Goal: Information Seeking & Learning: Learn about a topic

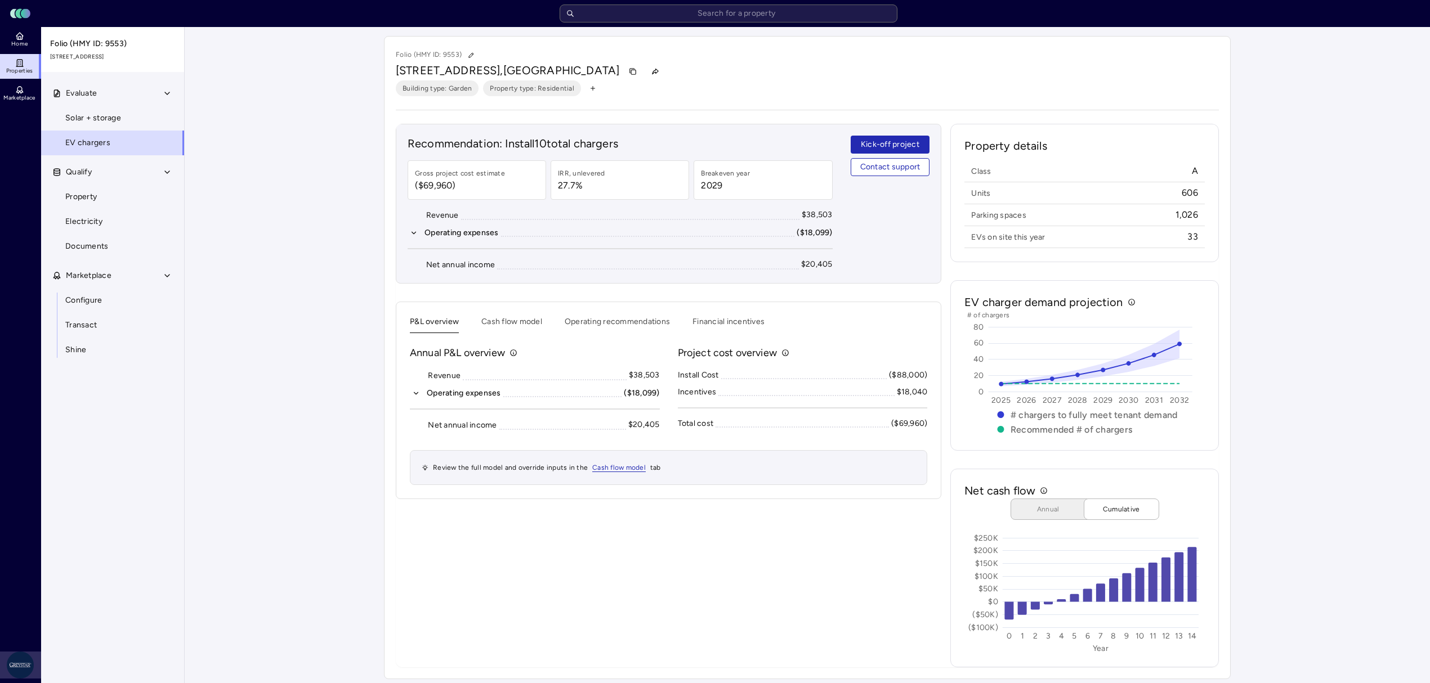
click at [23, 663] on html "Toggle Sidebar Lumen Energy Logo Home Properties Marketplace Greystar AS [PERSO…" at bounding box center [715, 344] width 1430 height 689
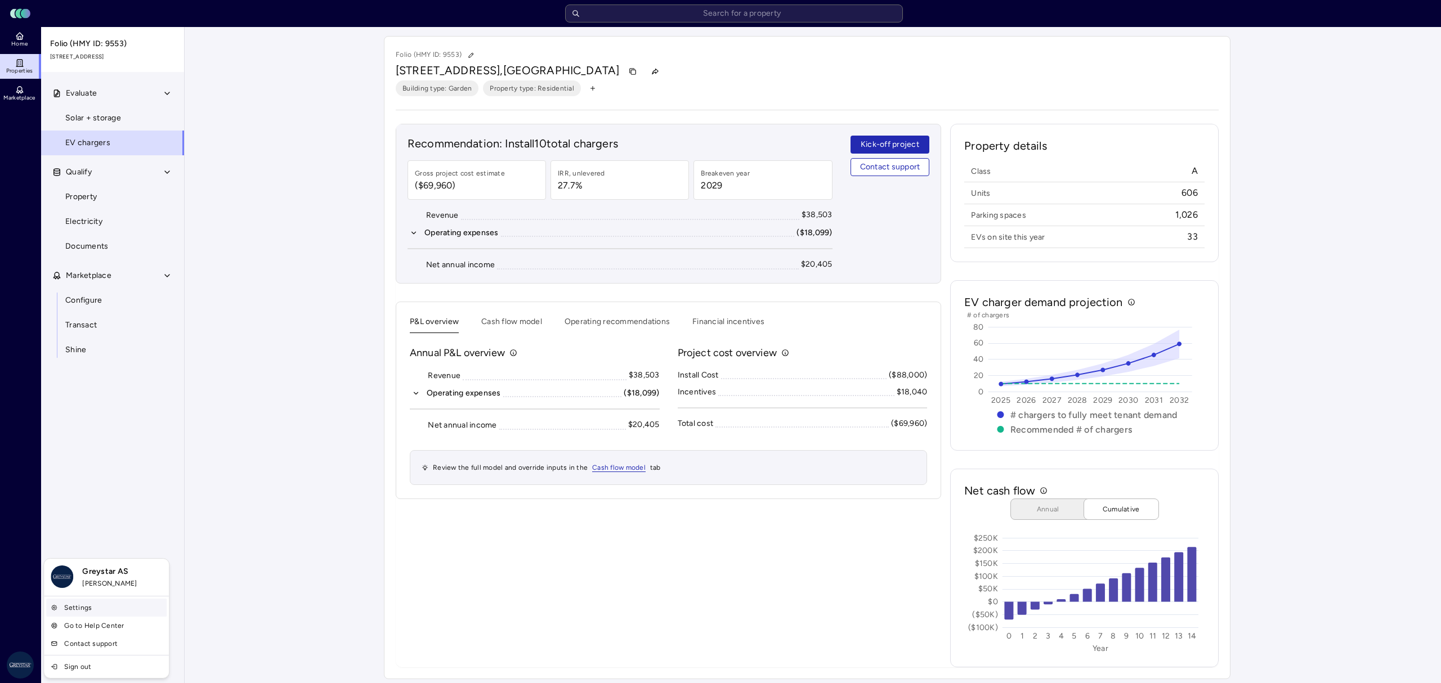
click at [124, 608] on link "Settings" at bounding box center [106, 608] width 120 height 18
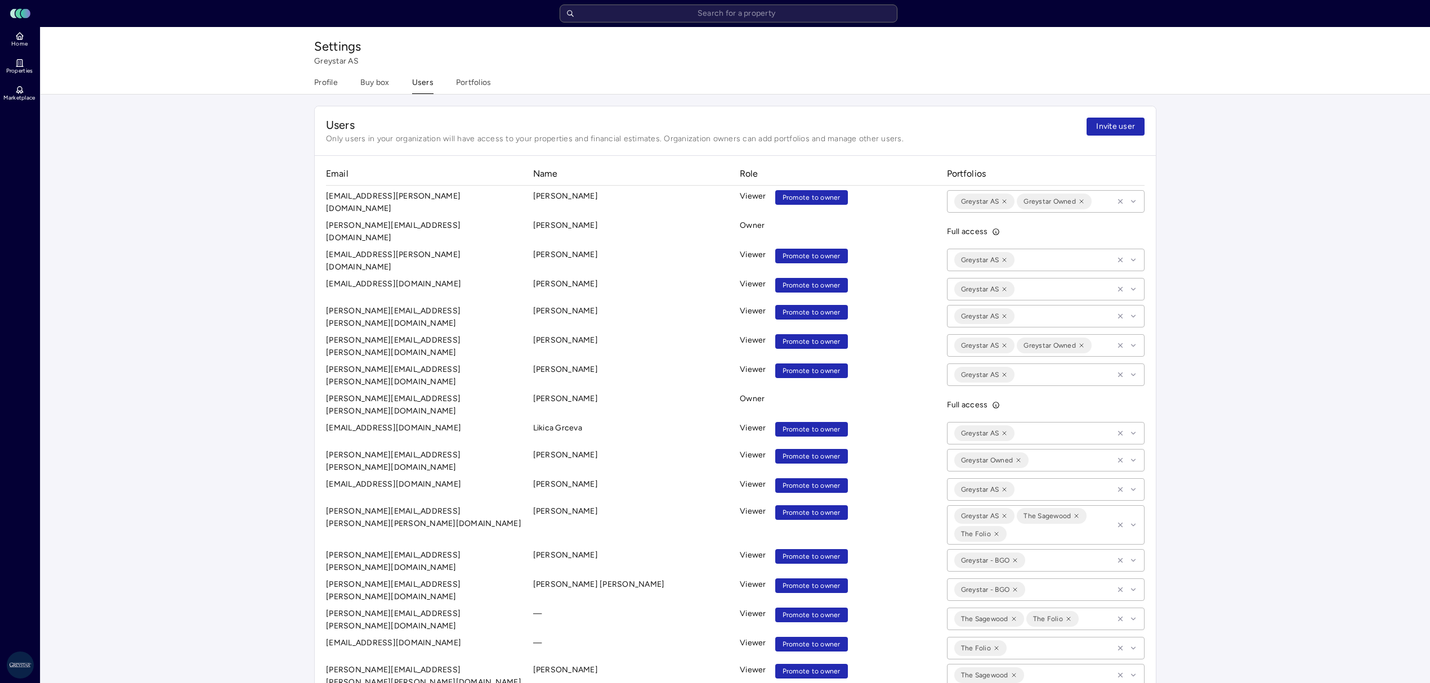
click at [361, 74] on div "Settings Greystar AS Profile Buy box Users Portfolios" at bounding box center [735, 60] width 865 height 67
click at [365, 81] on box "Buy box" at bounding box center [374, 85] width 29 height 17
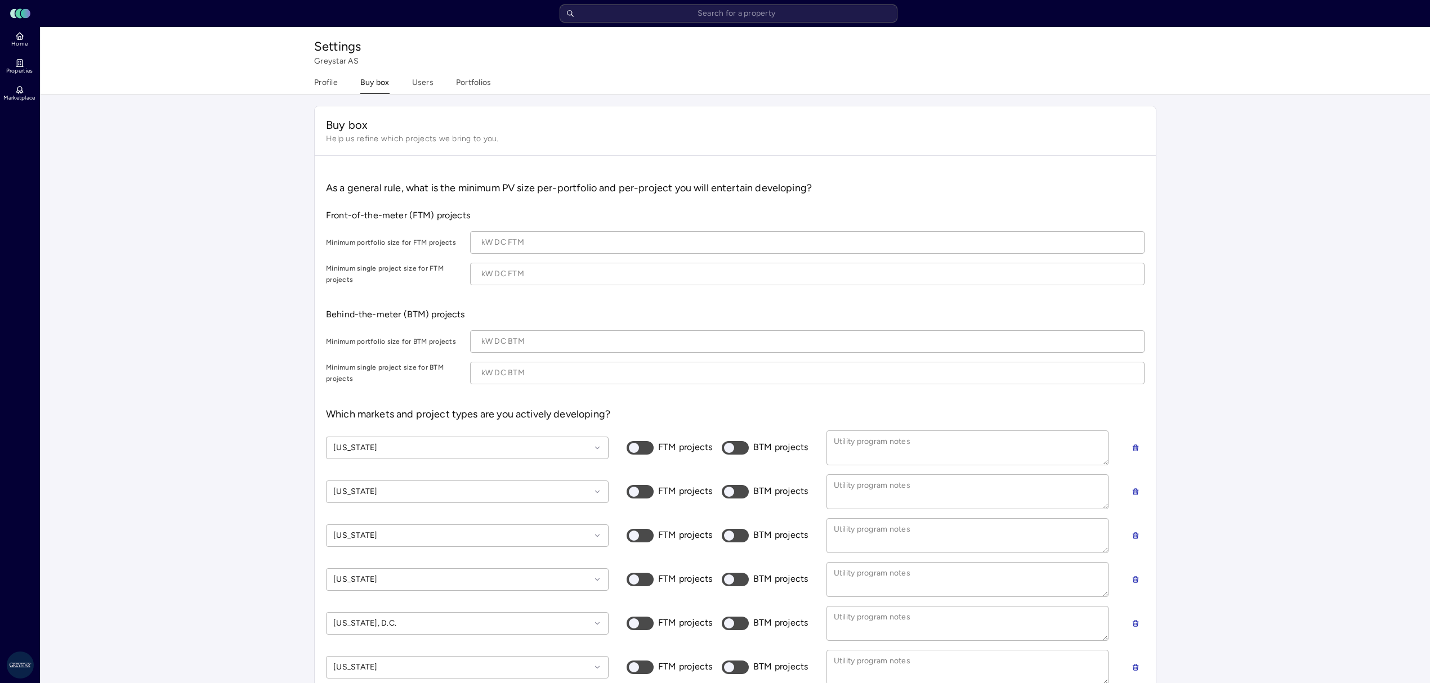
type textarea "x"
click at [400, 72] on div "Settings Greystar AS Profile Buy box Users Portfolios" at bounding box center [735, 60] width 865 height 67
click at [431, 77] on button "Users" at bounding box center [422, 85] width 21 height 17
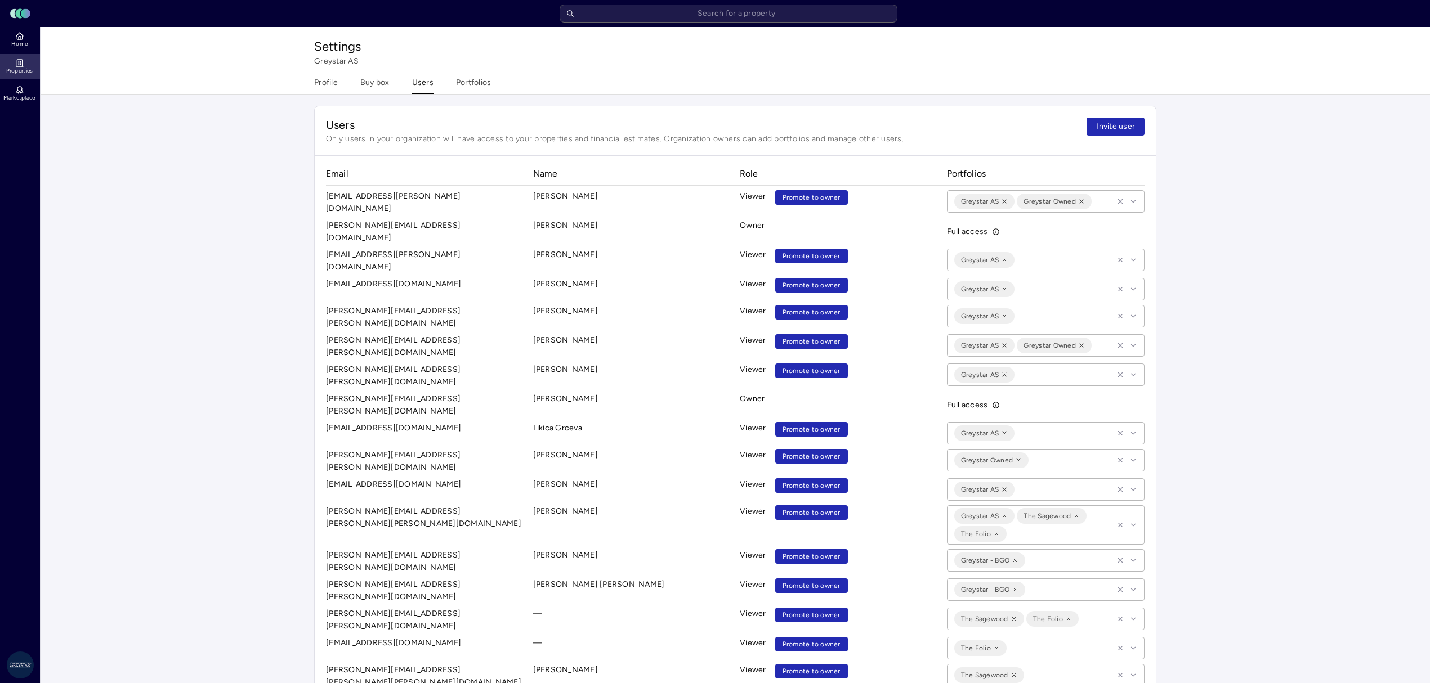
click at [32, 64] on link "Properties" at bounding box center [20, 66] width 41 height 25
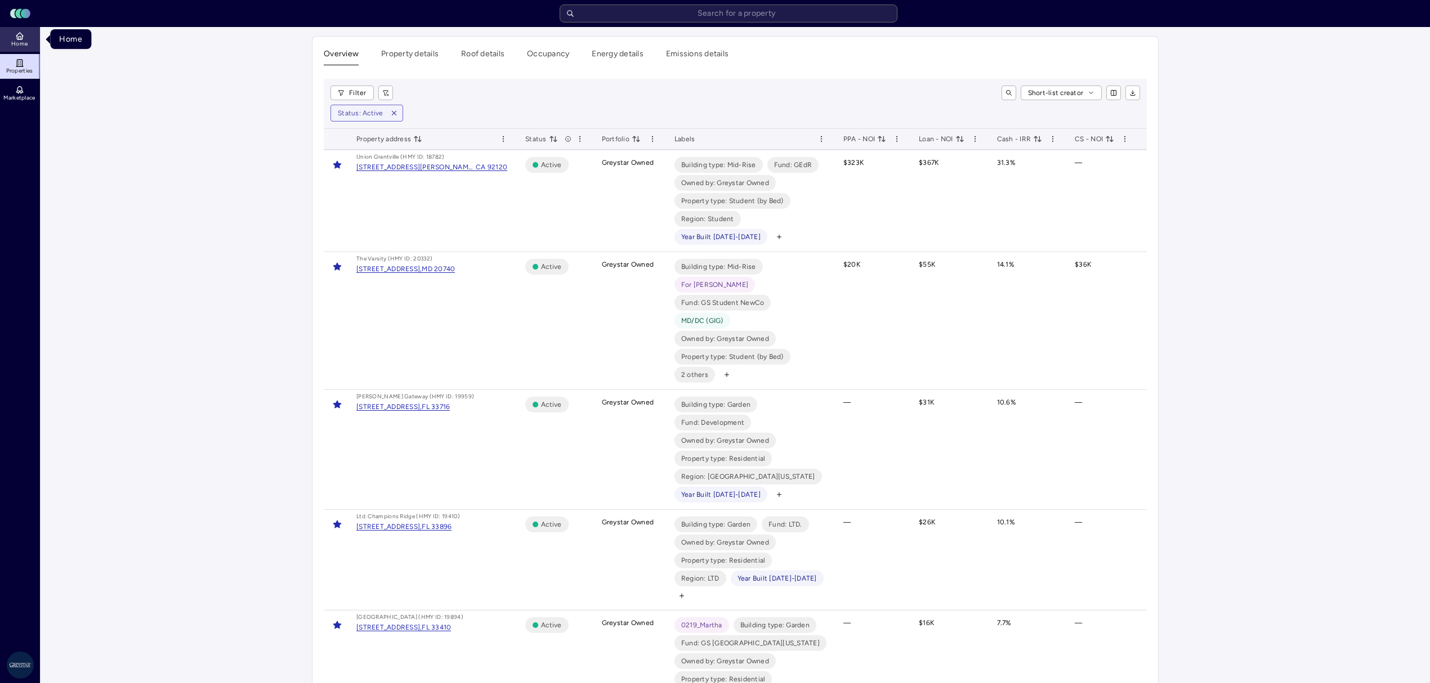
click at [33, 39] on link "Home" at bounding box center [20, 39] width 41 height 25
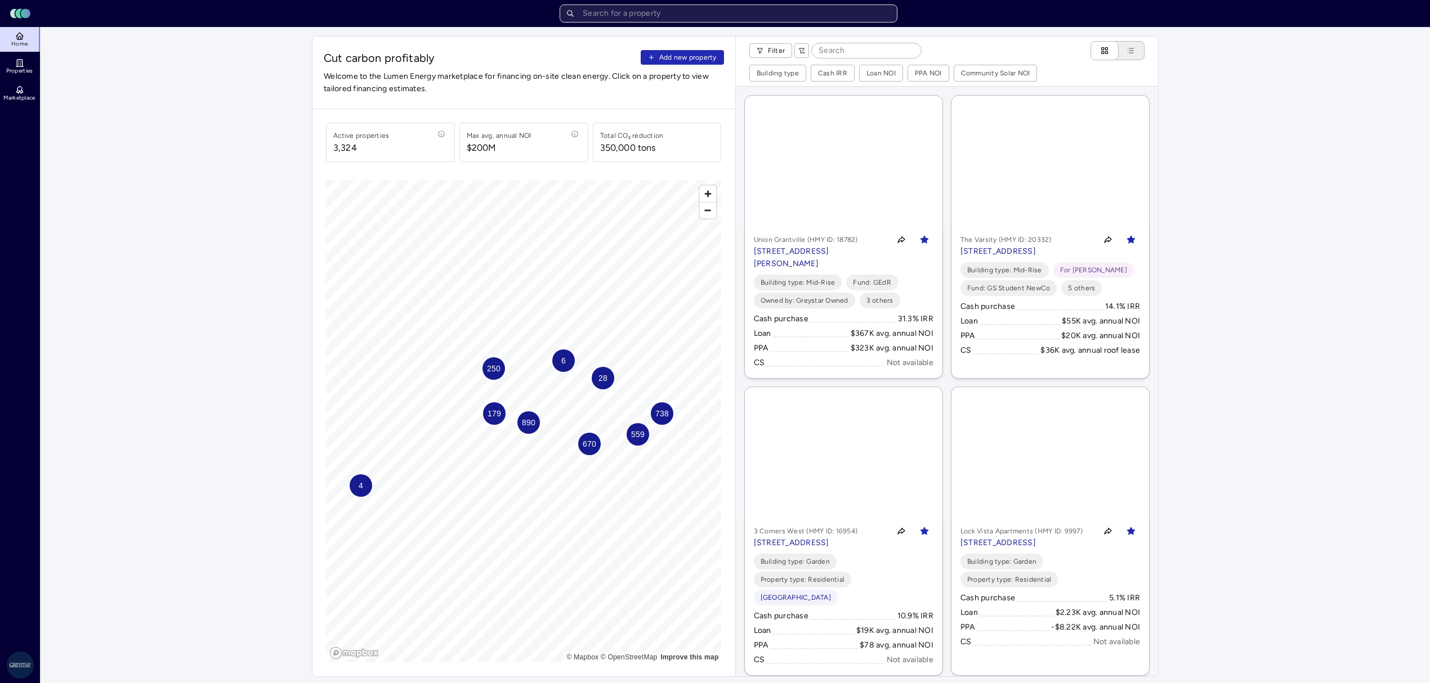
click at [663, 10] on input "text" at bounding box center [729, 14] width 338 height 18
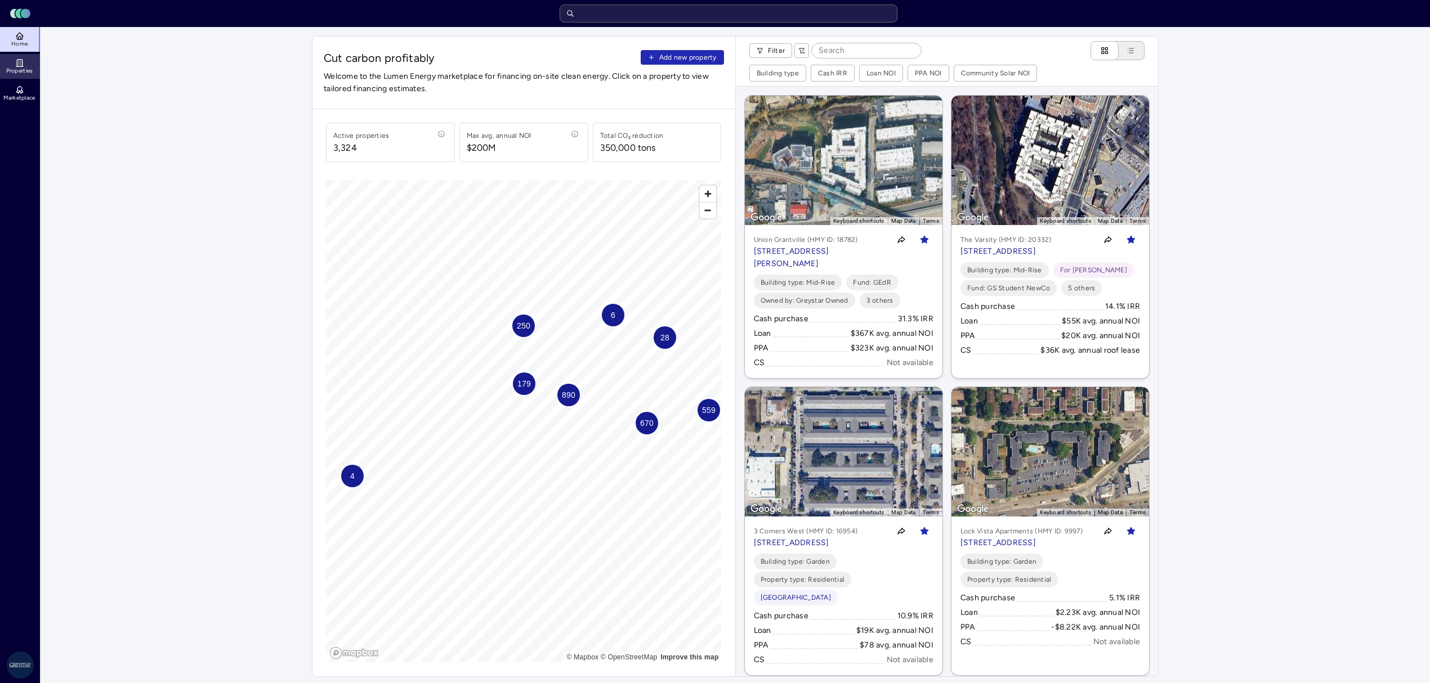
click at [26, 61] on link "Properties" at bounding box center [20, 66] width 41 height 25
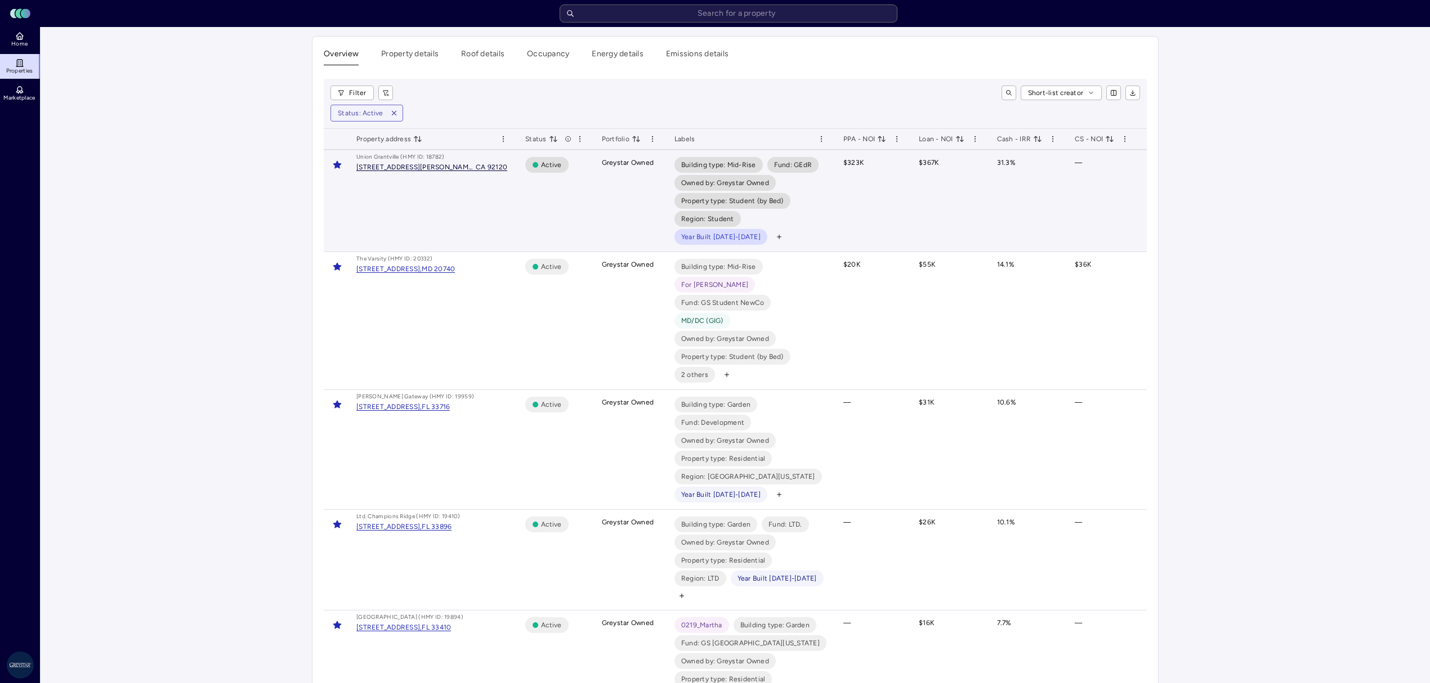
drag, startPoint x: 365, startPoint y: 192, endPoint x: 410, endPoint y: 168, distance: 51.1
click at [410, 168] on div "[STREET_ADDRESS][PERSON_NAME]," at bounding box center [415, 167] width 119 height 7
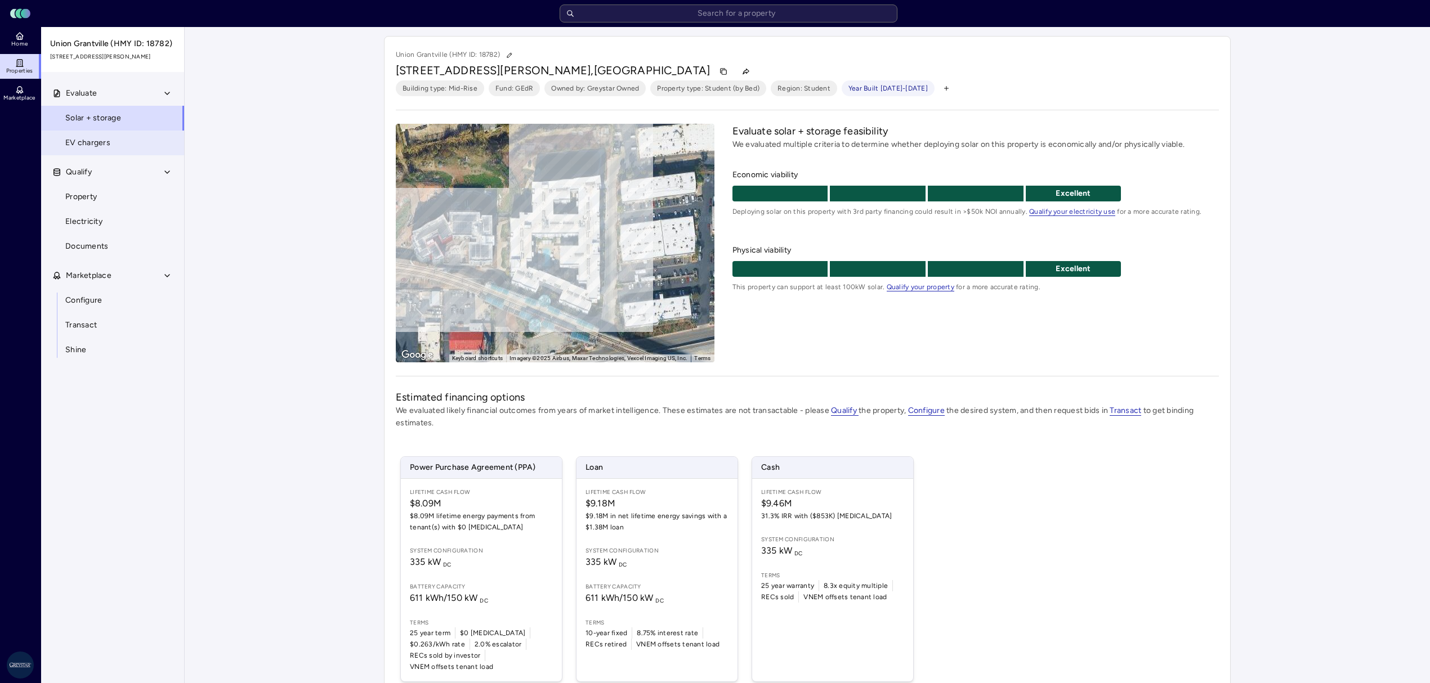
click at [114, 137] on link "EV chargers" at bounding box center [113, 143] width 144 height 25
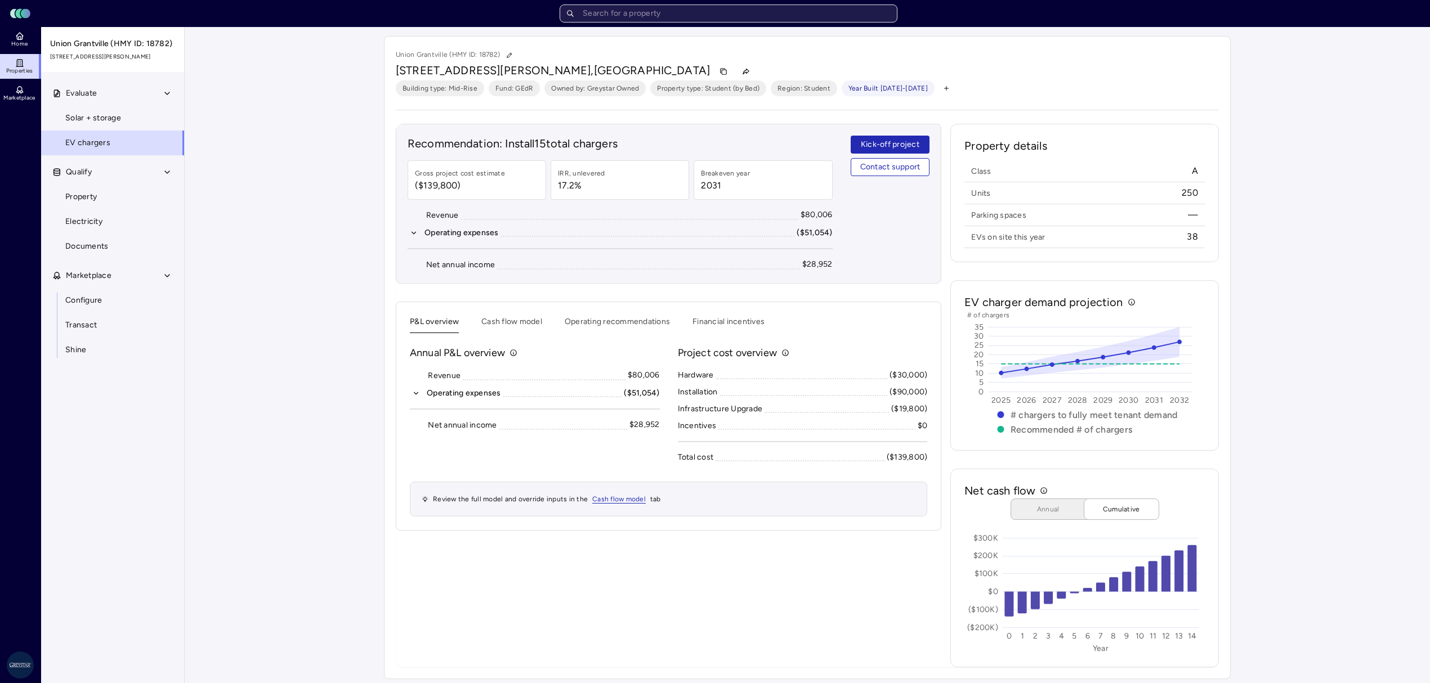
click at [683, 14] on input "text" at bounding box center [729, 14] width 338 height 18
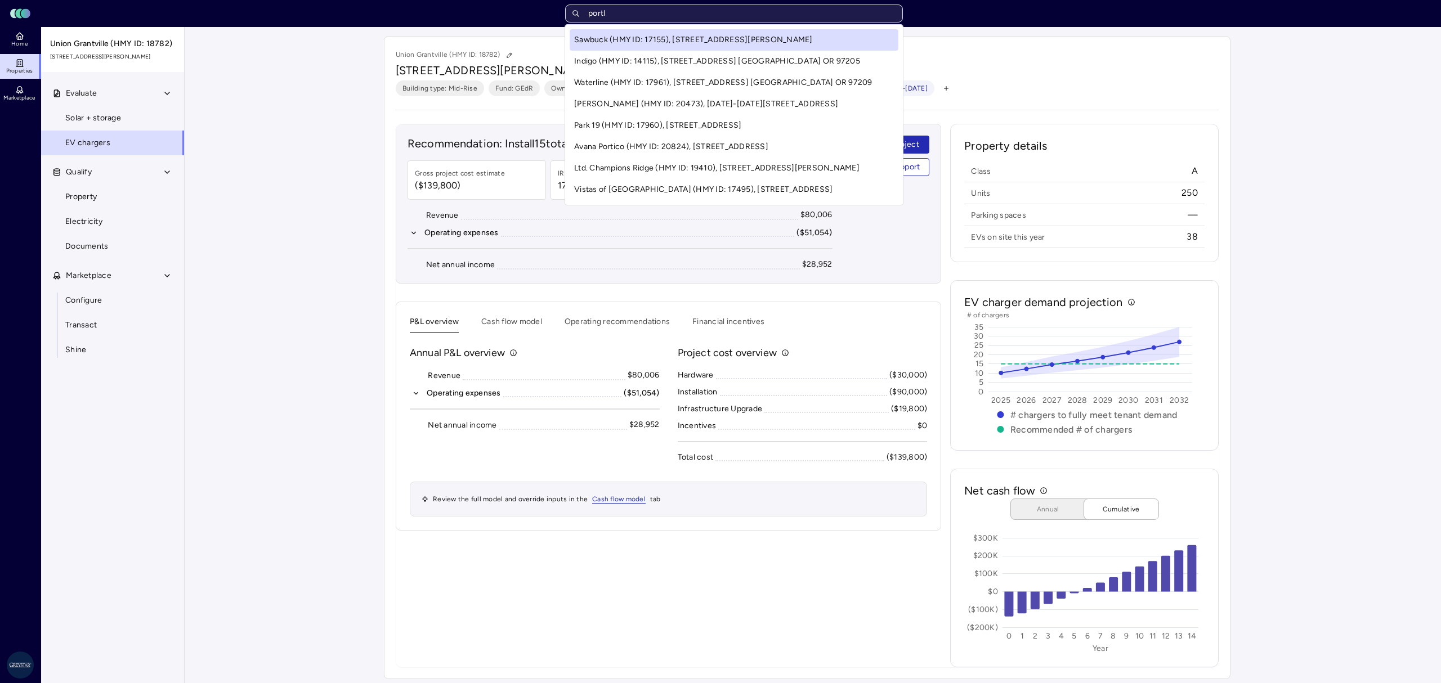
type input "portla"
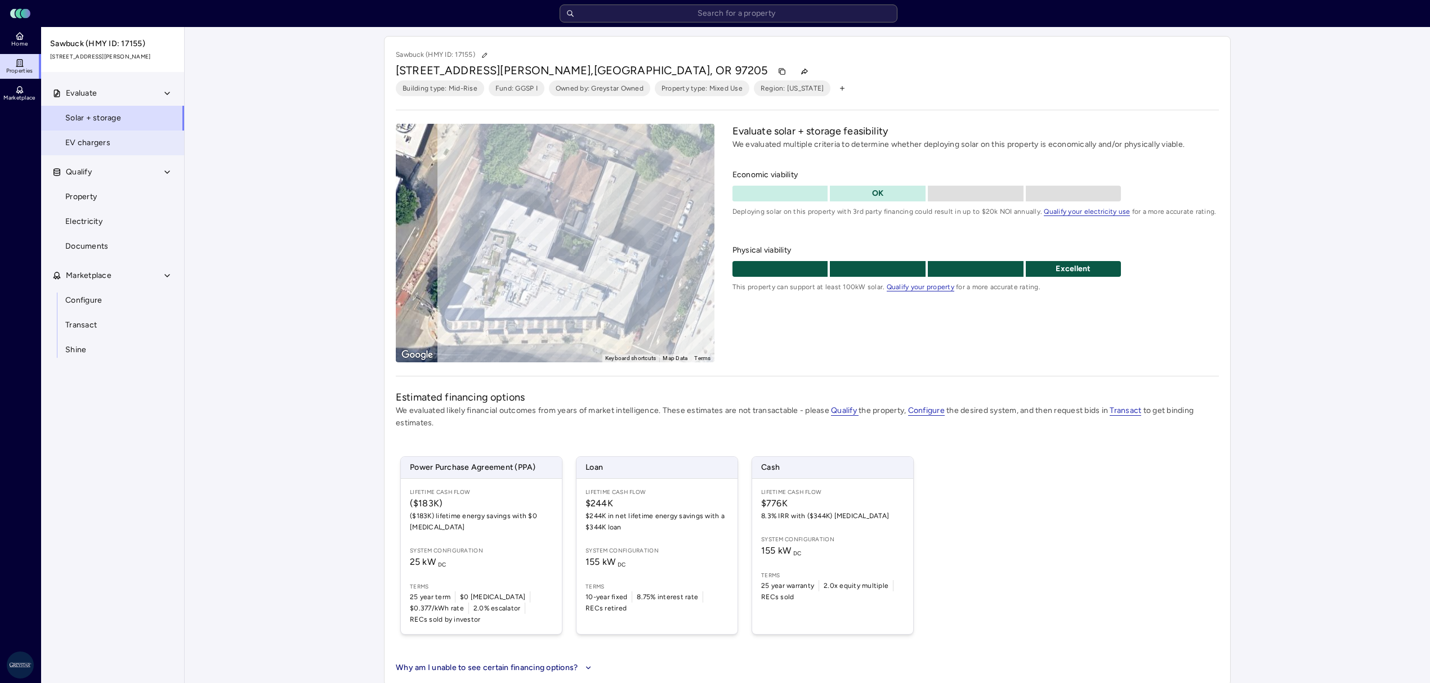
click at [100, 142] on span "EV chargers" at bounding box center [87, 143] width 45 height 12
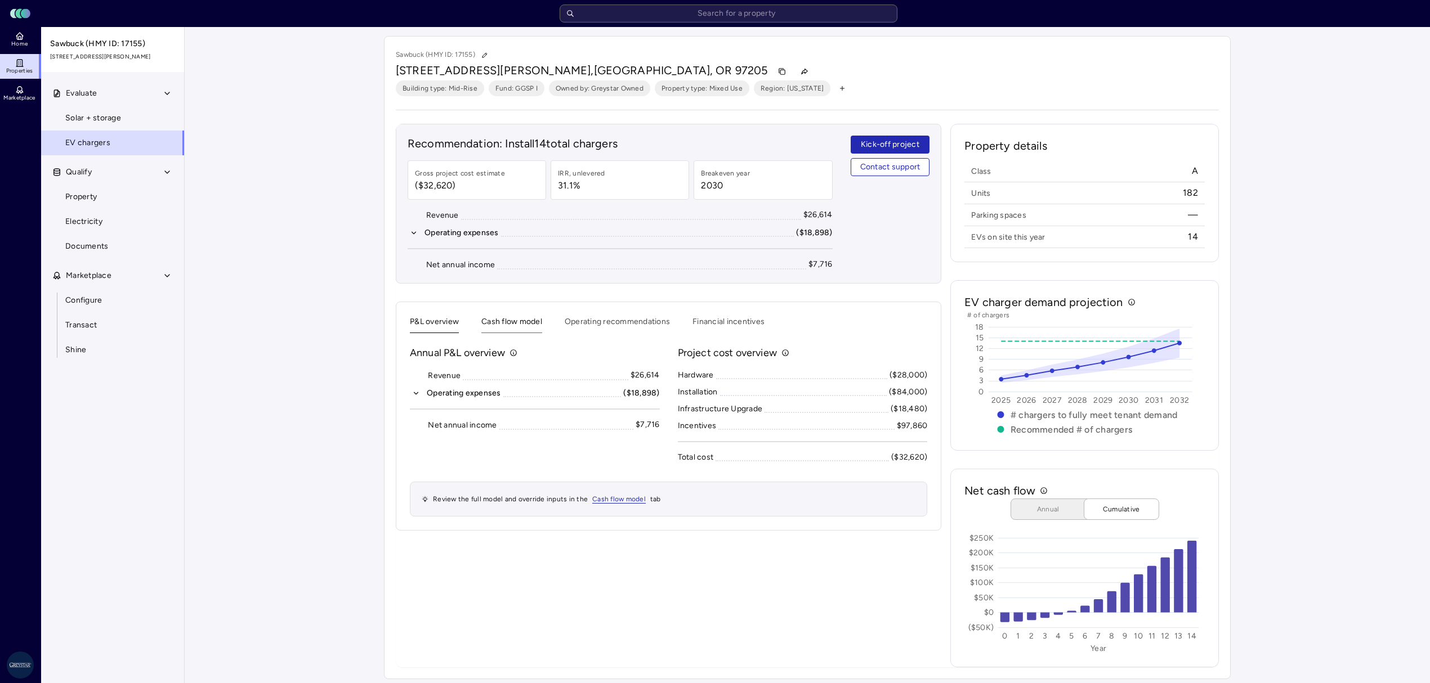
click at [519, 320] on button "Cash flow model" at bounding box center [511, 324] width 61 height 17
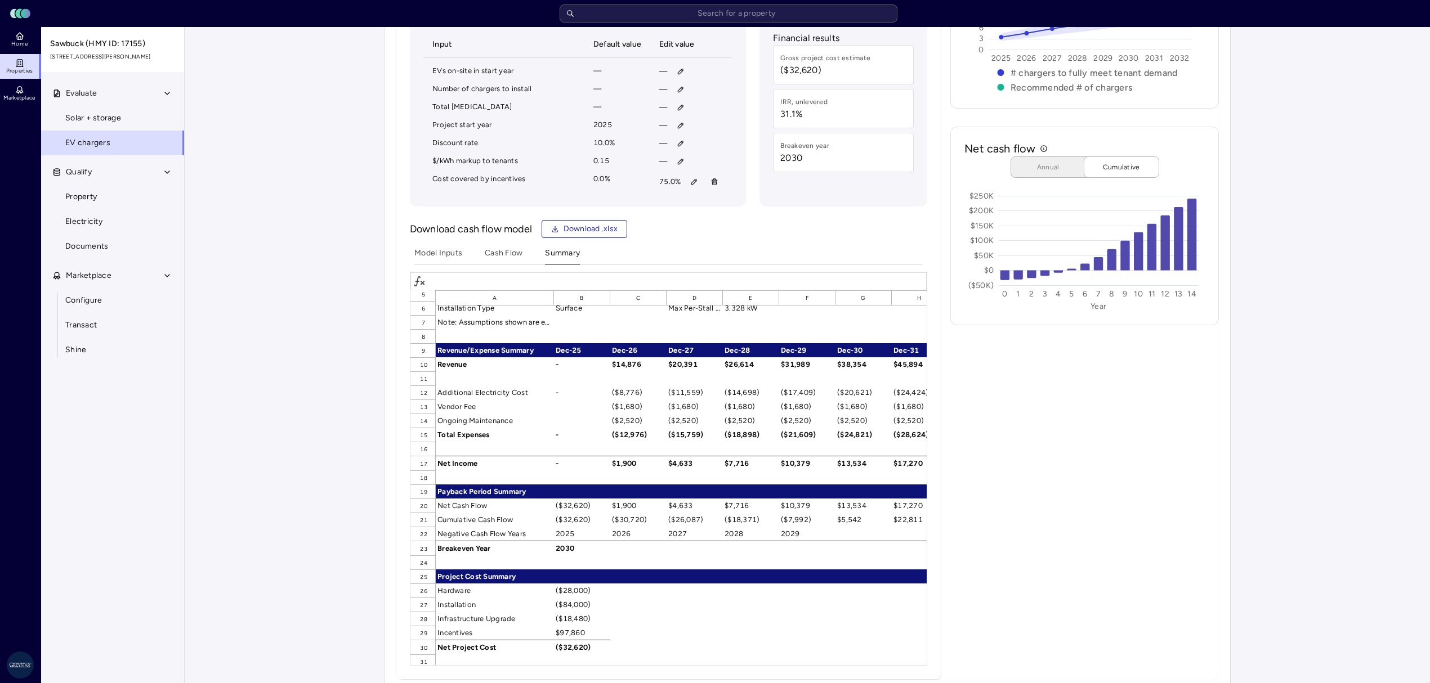
scroll to position [365, 0]
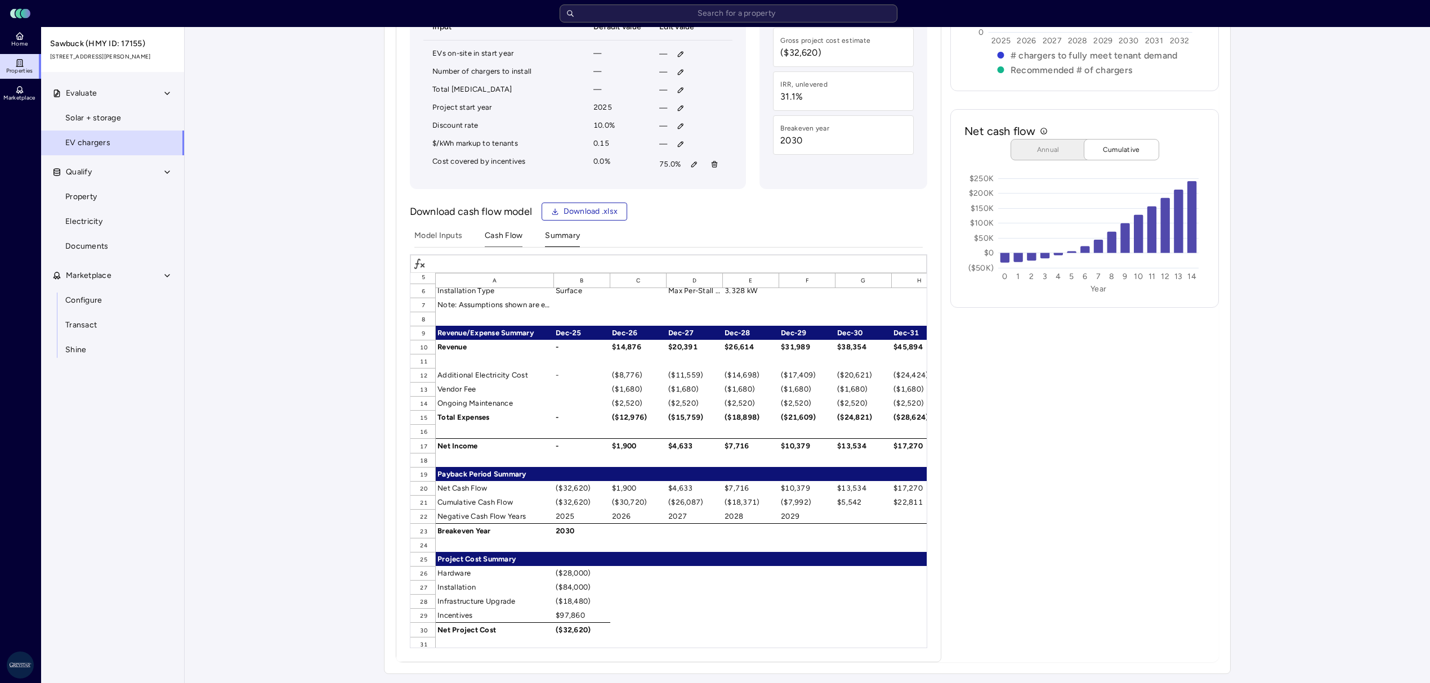
click at [507, 237] on Flow "Cash Flow" at bounding box center [504, 238] width 38 height 17
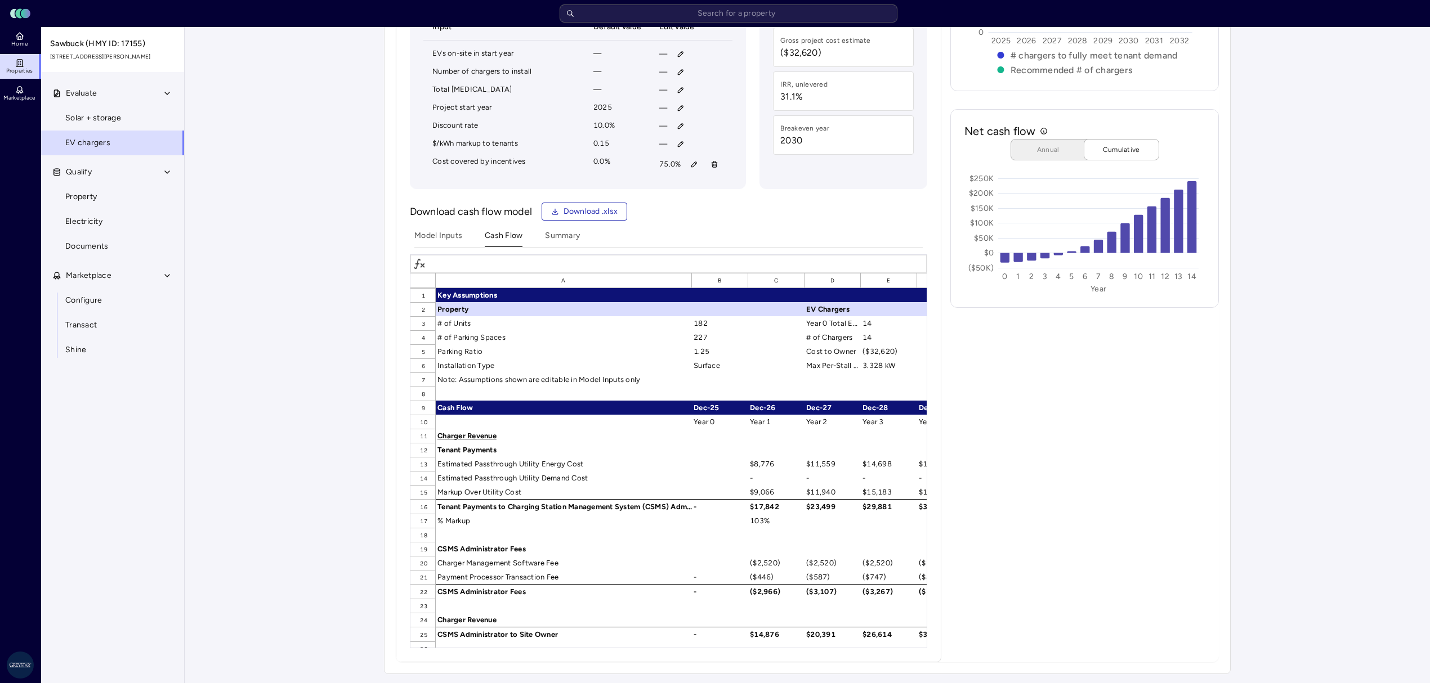
click at [431, 228] on div "Model Inputs Cash Flow Summary A B C D E F G H I J K L M N O P Q R 1 Key Assump…" at bounding box center [668, 435] width 517 height 428
click at [431, 233] on Inputs "Model Inputs" at bounding box center [438, 238] width 48 height 17
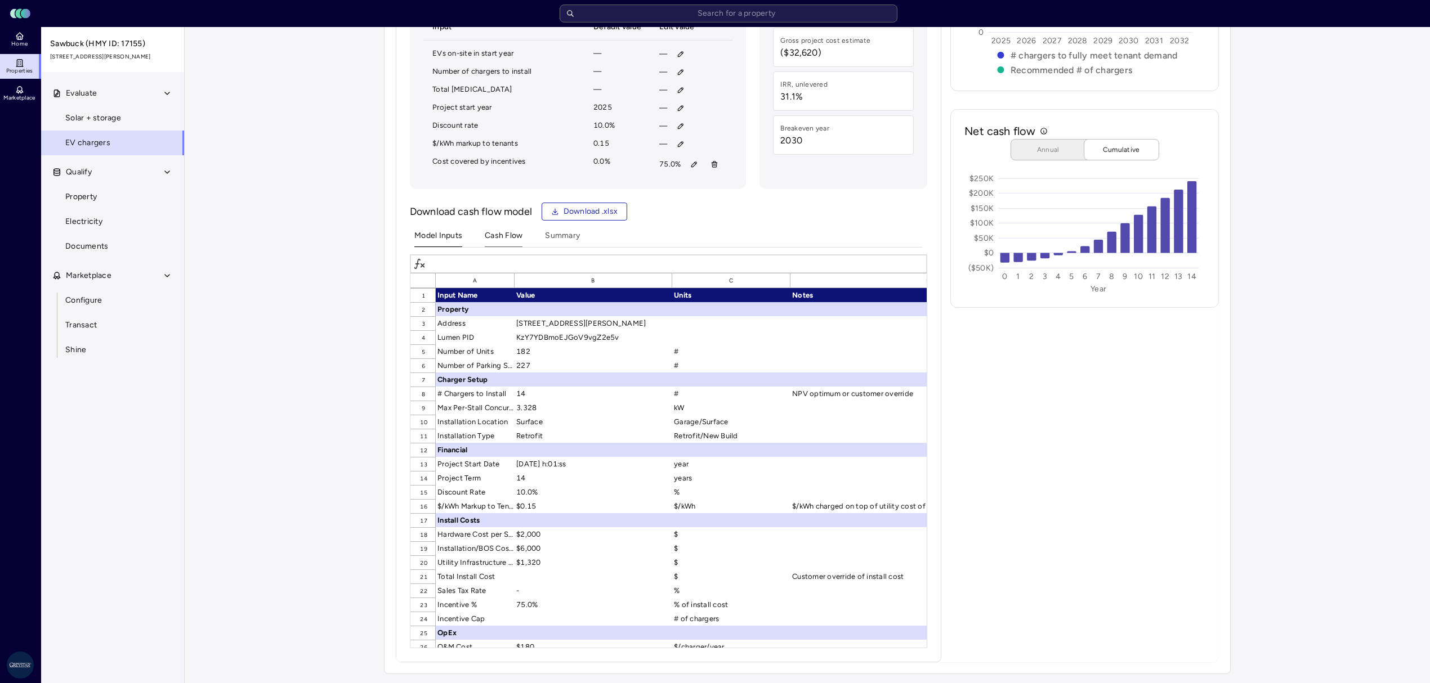
click at [496, 235] on Flow "Cash Flow" at bounding box center [504, 238] width 38 height 17
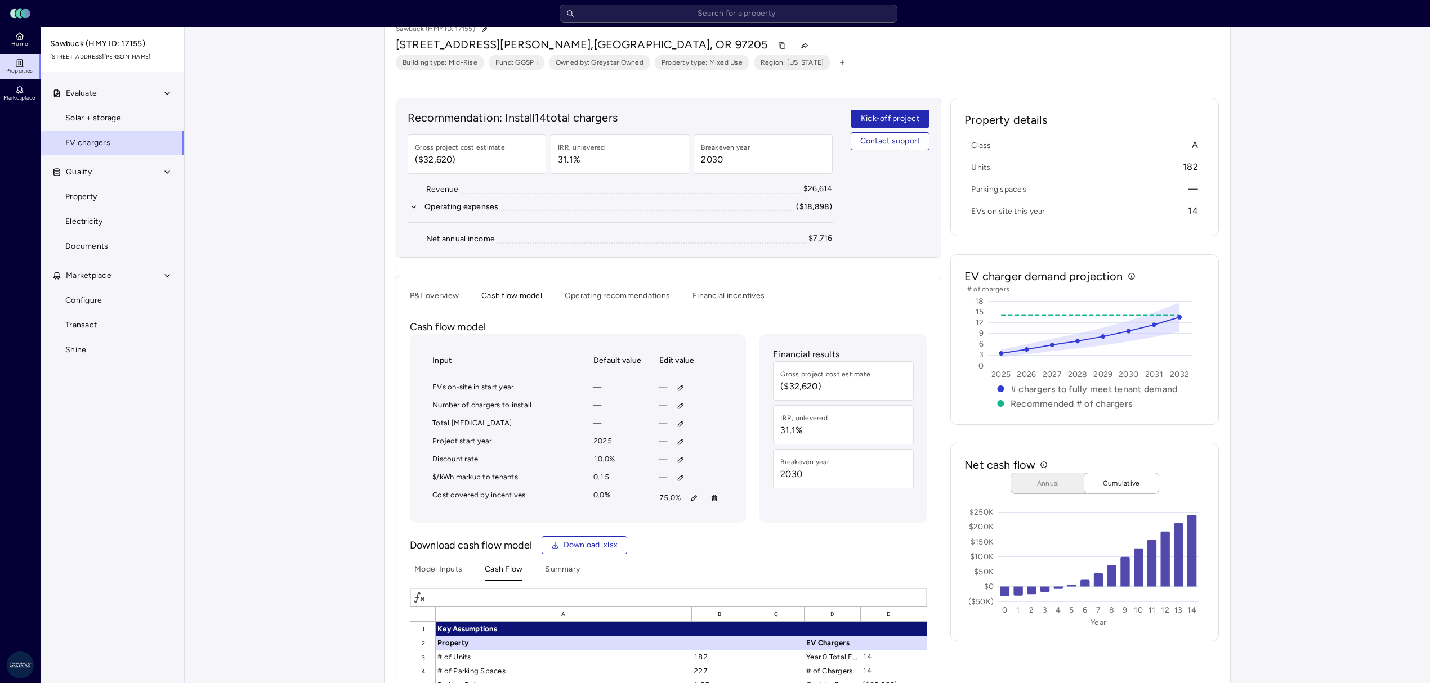
scroll to position [0, 0]
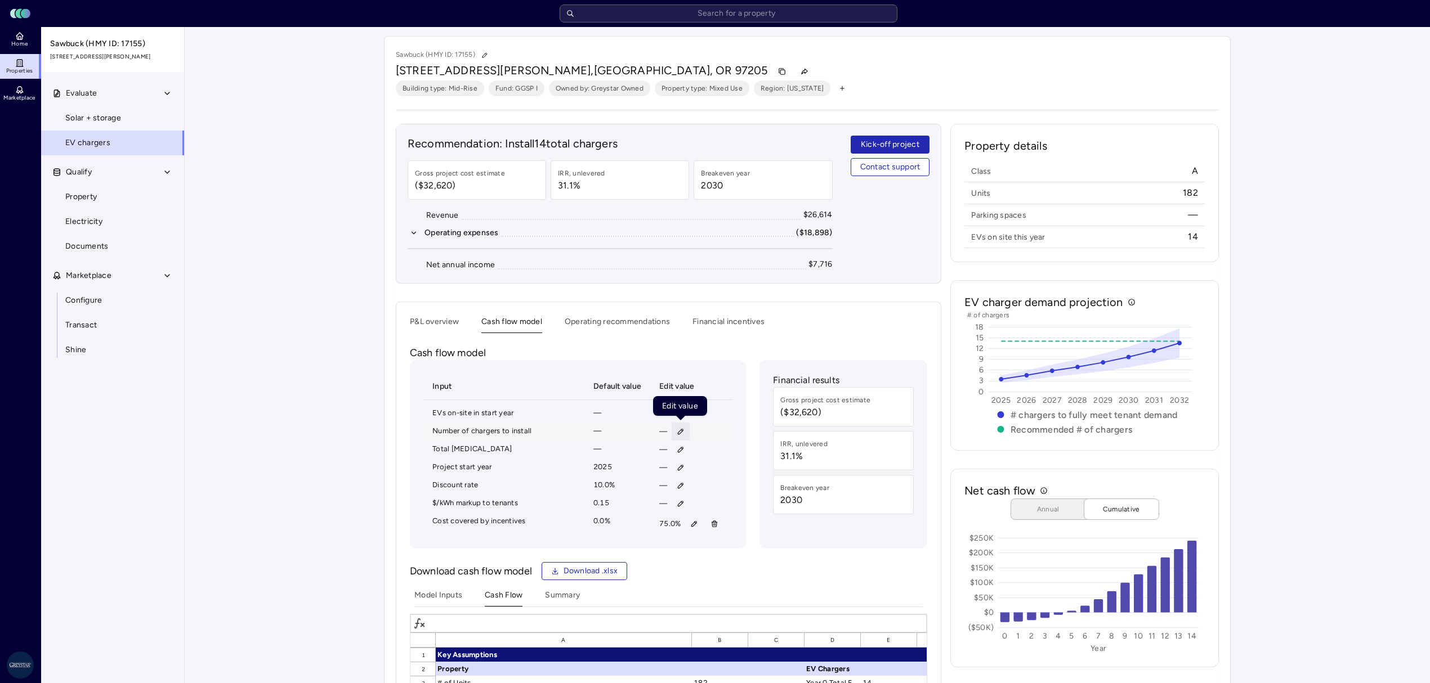
click at [685, 440] on button "button" at bounding box center [681, 432] width 18 height 18
click at [699, 505] on span "Clear" at bounding box center [690, 508] width 19 height 12
click at [416, 323] on button "P&L overview" at bounding box center [434, 324] width 49 height 17
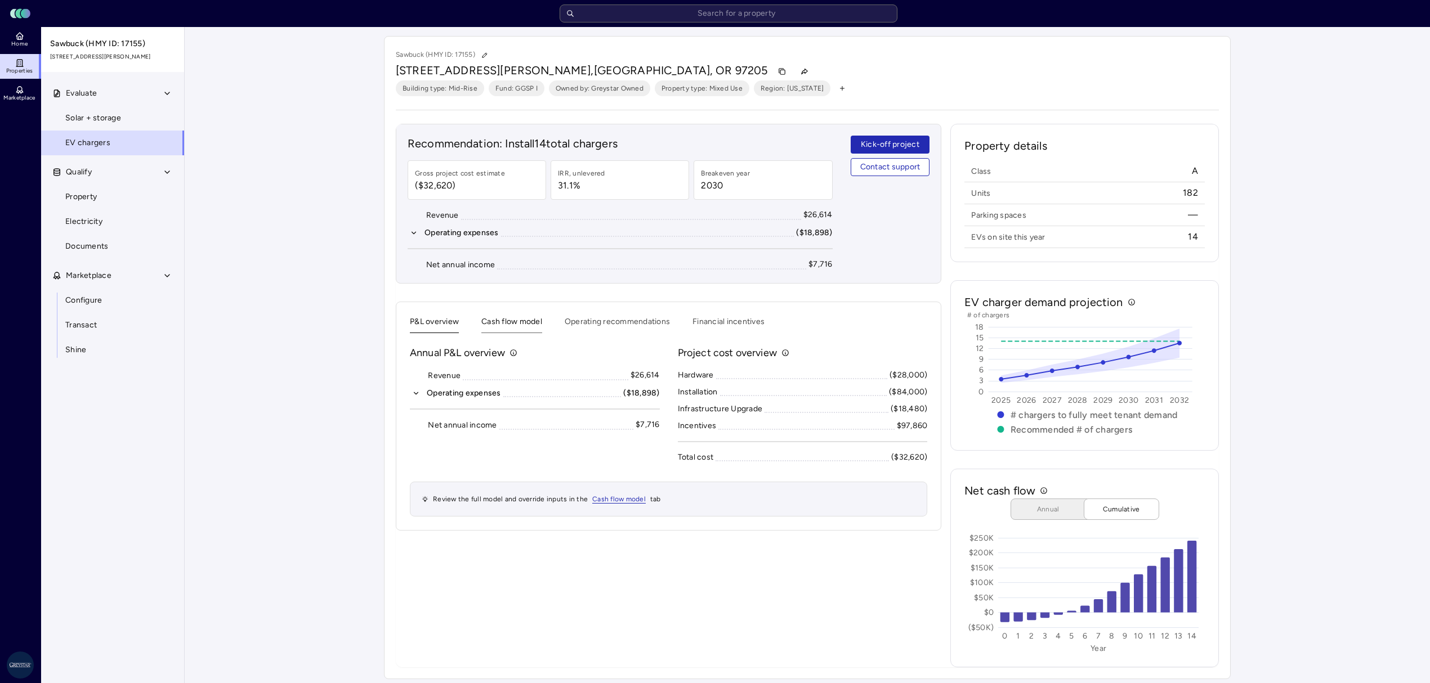
click at [490, 318] on button "Cash flow model" at bounding box center [511, 324] width 61 height 17
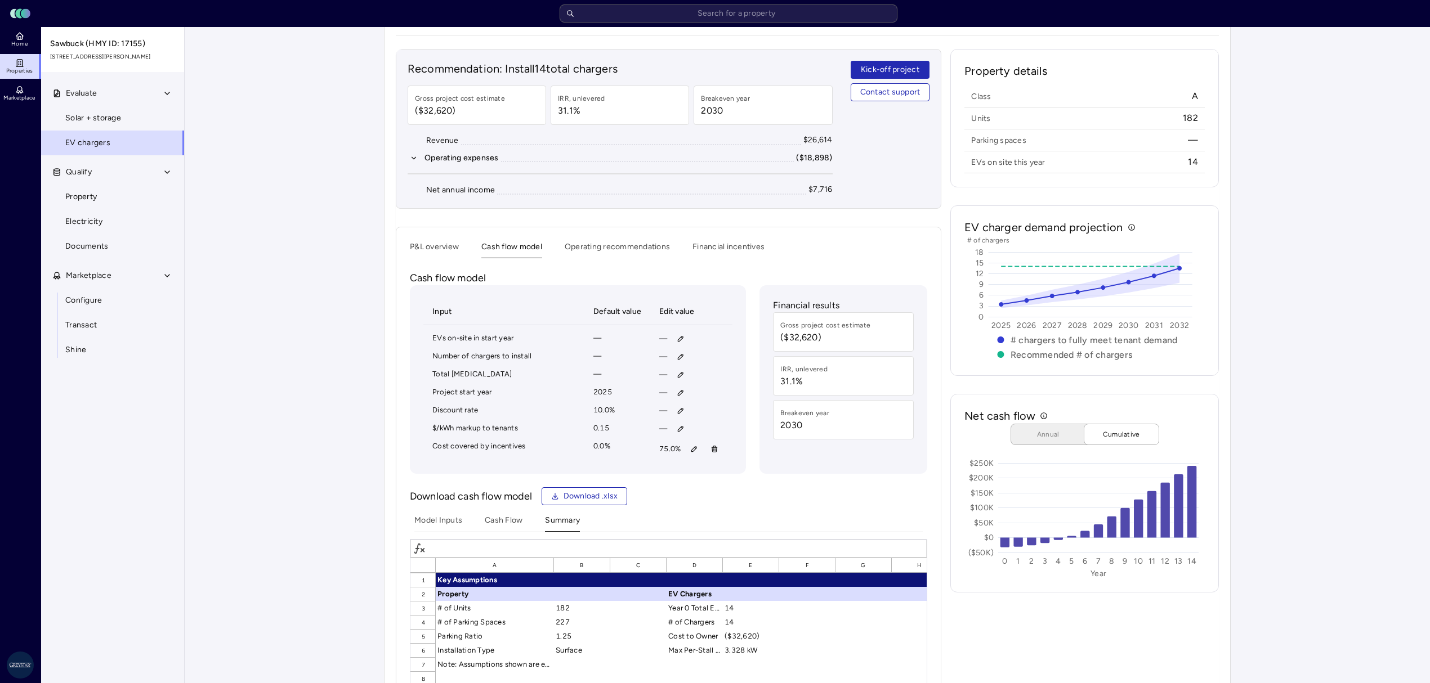
click at [451, 261] on div "Recommendation: Install 14 total chargers Gross project cost estimate ($32,620)…" at bounding box center [669, 498] width 546 height 899
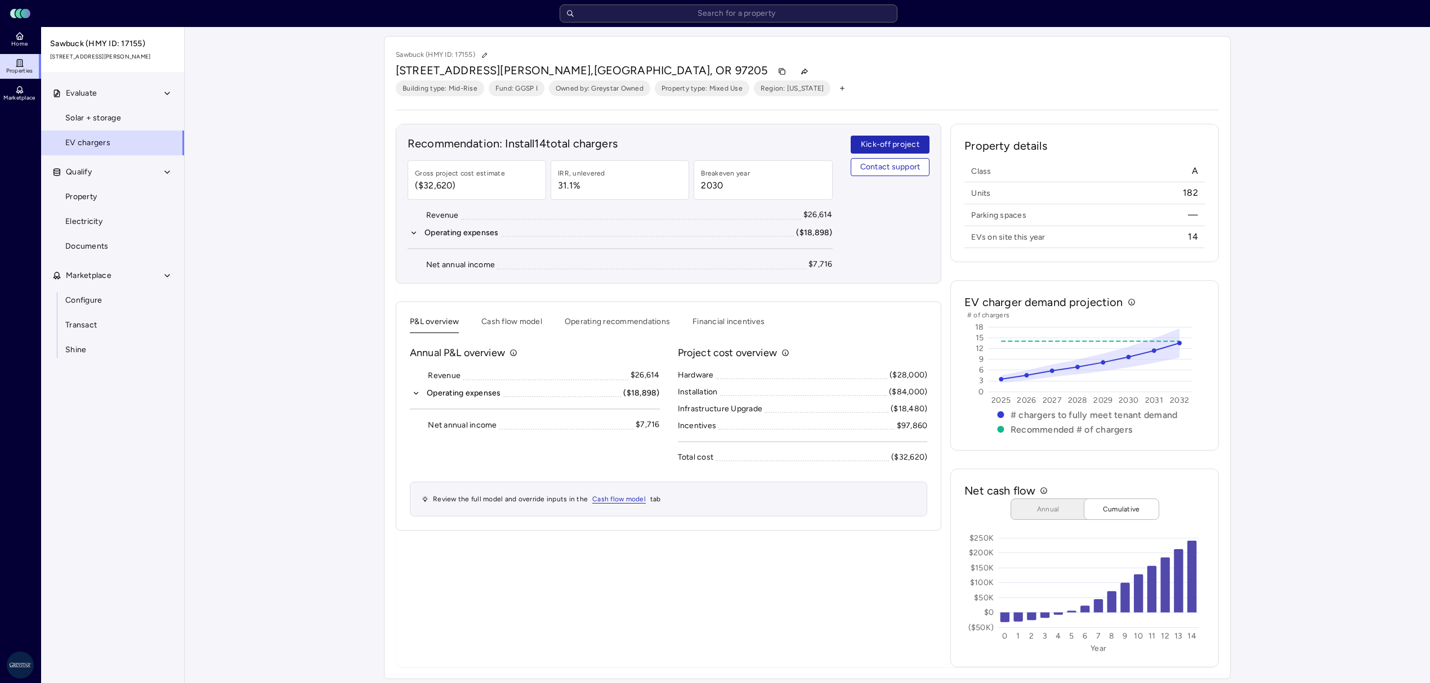
click at [420, 394] on button "Operating expenses ($18,898)" at bounding box center [535, 393] width 250 height 12
